Goal: Task Accomplishment & Management: Manage account settings

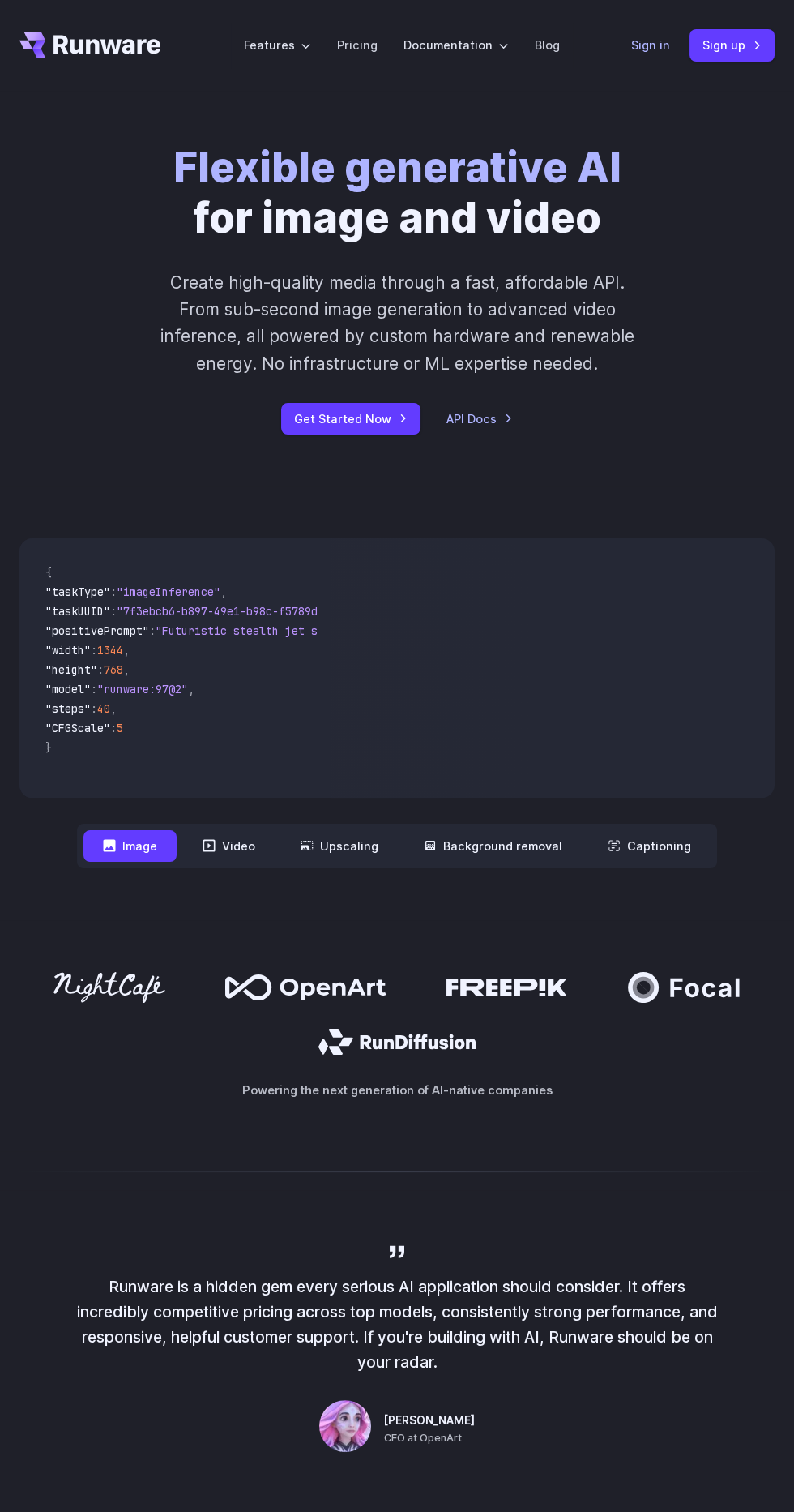
click at [652, 40] on link "Sign in" at bounding box center [650, 45] width 39 height 19
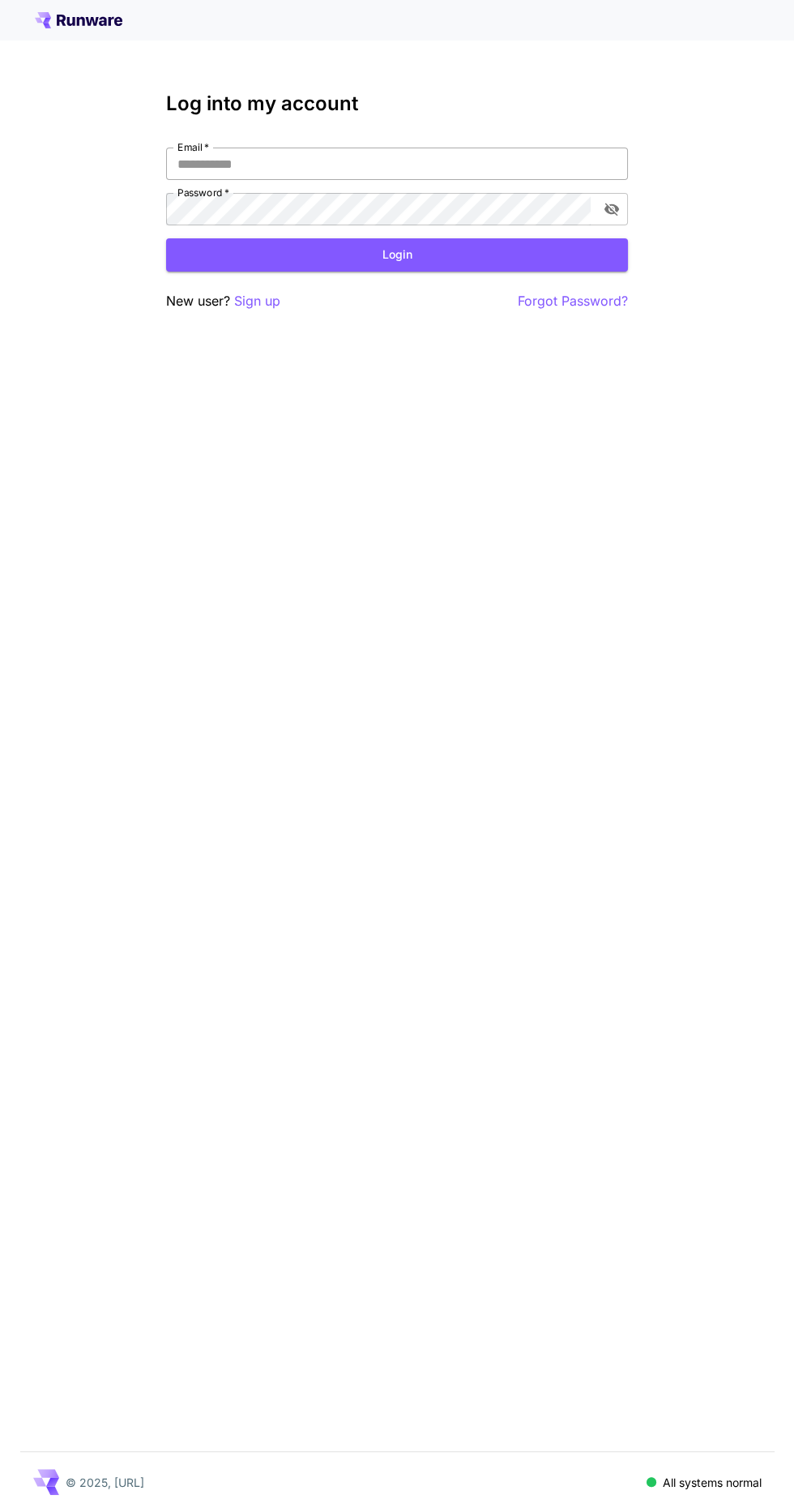
click at [489, 163] on input "Email   *" at bounding box center [397, 164] width 462 height 32
type input "**********"
click button "Login" at bounding box center [397, 255] width 462 height 33
